Goal: Task Accomplishment & Management: Complete application form

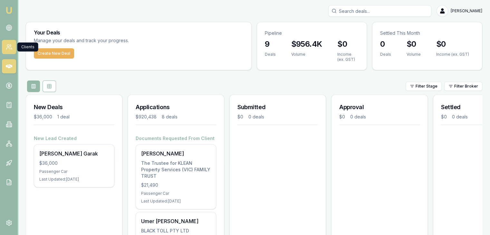
click at [12, 43] on link at bounding box center [9, 47] width 14 height 14
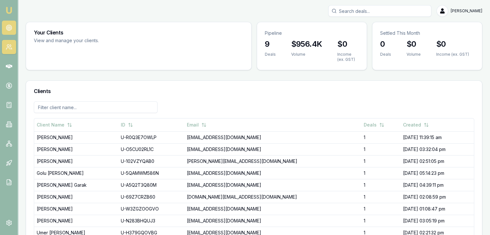
click at [7, 26] on icon at bounding box center [9, 27] width 6 height 6
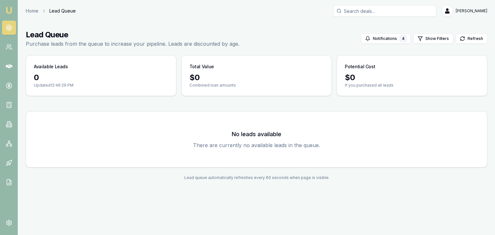
click at [11, 8] on img at bounding box center [9, 10] width 8 height 8
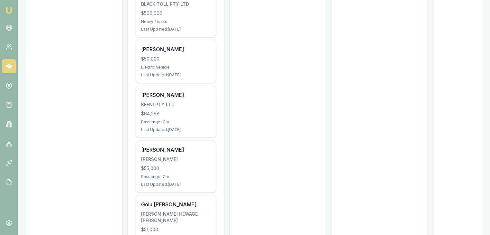
scroll to position [227, 0]
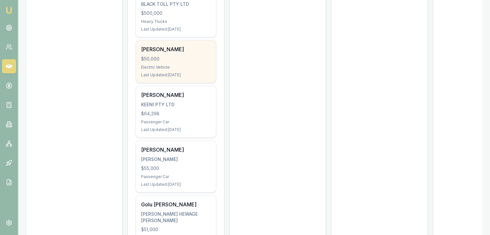
click at [174, 75] on div "[PERSON_NAME] $50,000 Electric Vehicle Last Updated: [DATE]" at bounding box center [176, 61] width 80 height 43
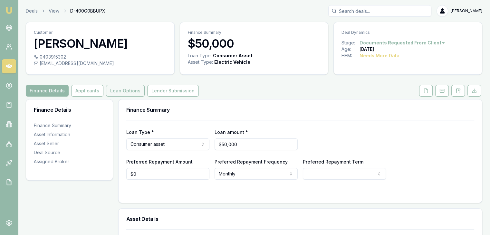
click at [130, 89] on button "Loan Options" at bounding box center [125, 91] width 39 height 12
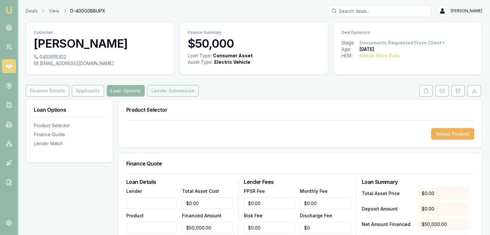
click at [151, 87] on button "Lender Submission" at bounding box center [173, 91] width 52 height 12
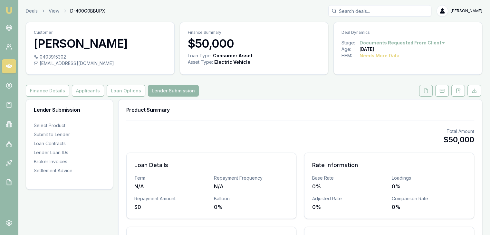
click at [429, 93] on button at bounding box center [426, 91] width 14 height 12
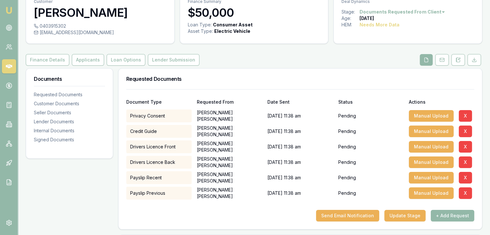
scroll to position [31, 0]
